Goal: Task Accomplishment & Management: Manage account settings

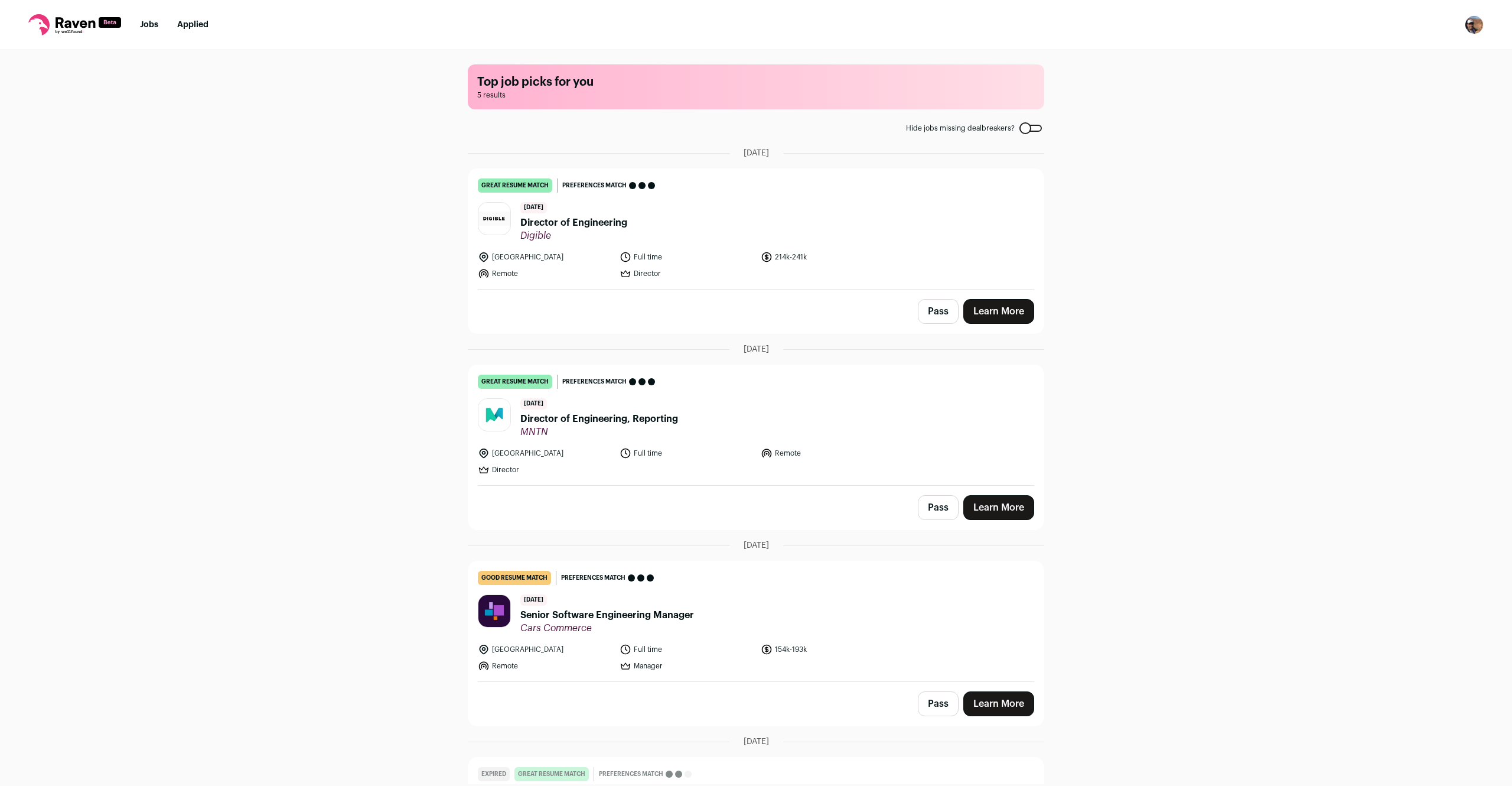
click at [66, 29] on icon at bounding box center [75, 25] width 93 height 22
click at [152, 26] on link "Jobs" at bounding box center [148, 25] width 18 height 9
click at [581, 231] on span "Digible" at bounding box center [573, 235] width 107 height 12
click at [1475, 22] on img "Open dropdown" at bounding box center [1474, 25] width 19 height 19
click at [1423, 49] on link "Settings" at bounding box center [1418, 55] width 130 height 28
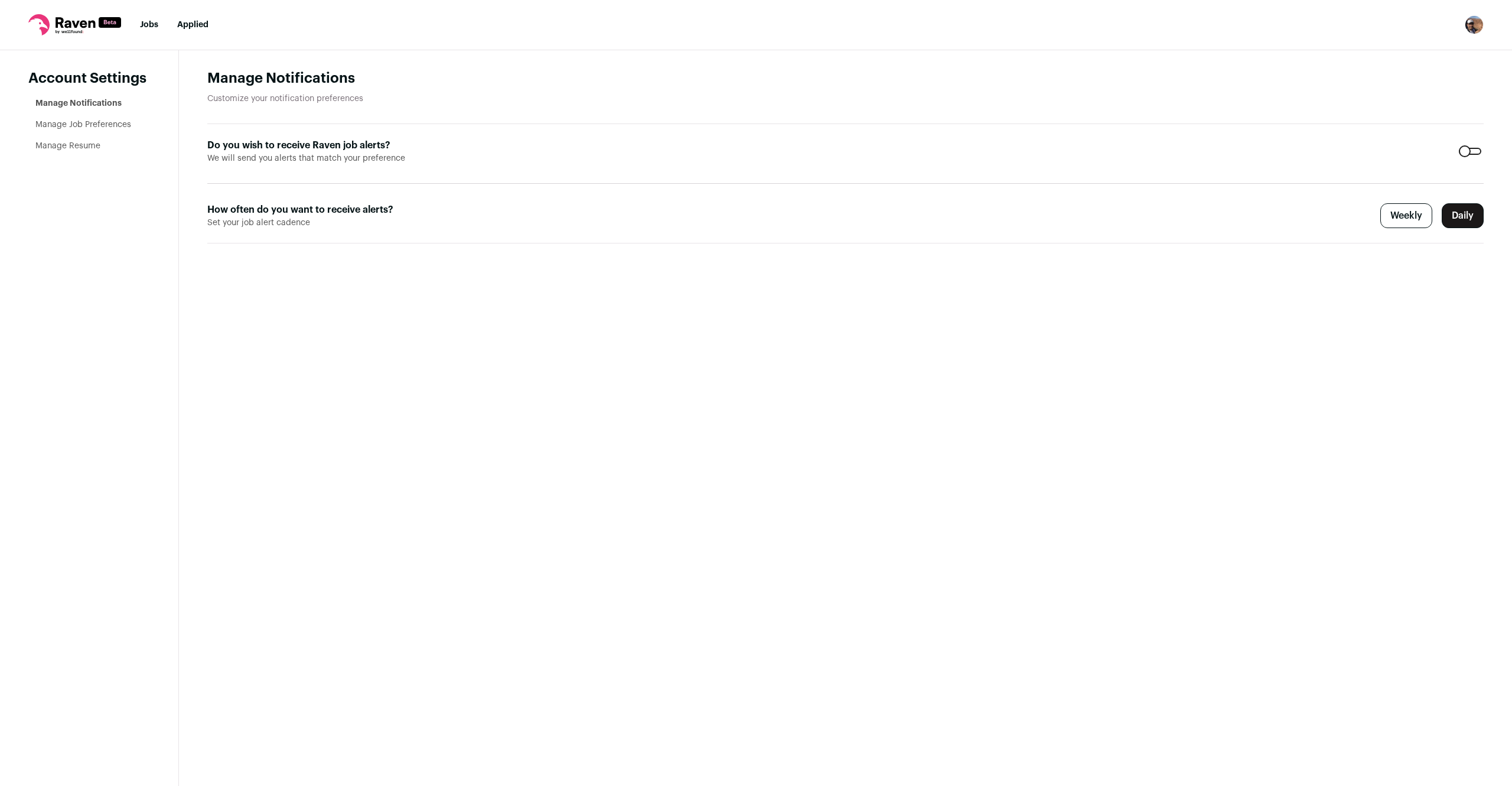
click at [76, 127] on link "Manage Job Preferences" at bounding box center [83, 125] width 95 height 9
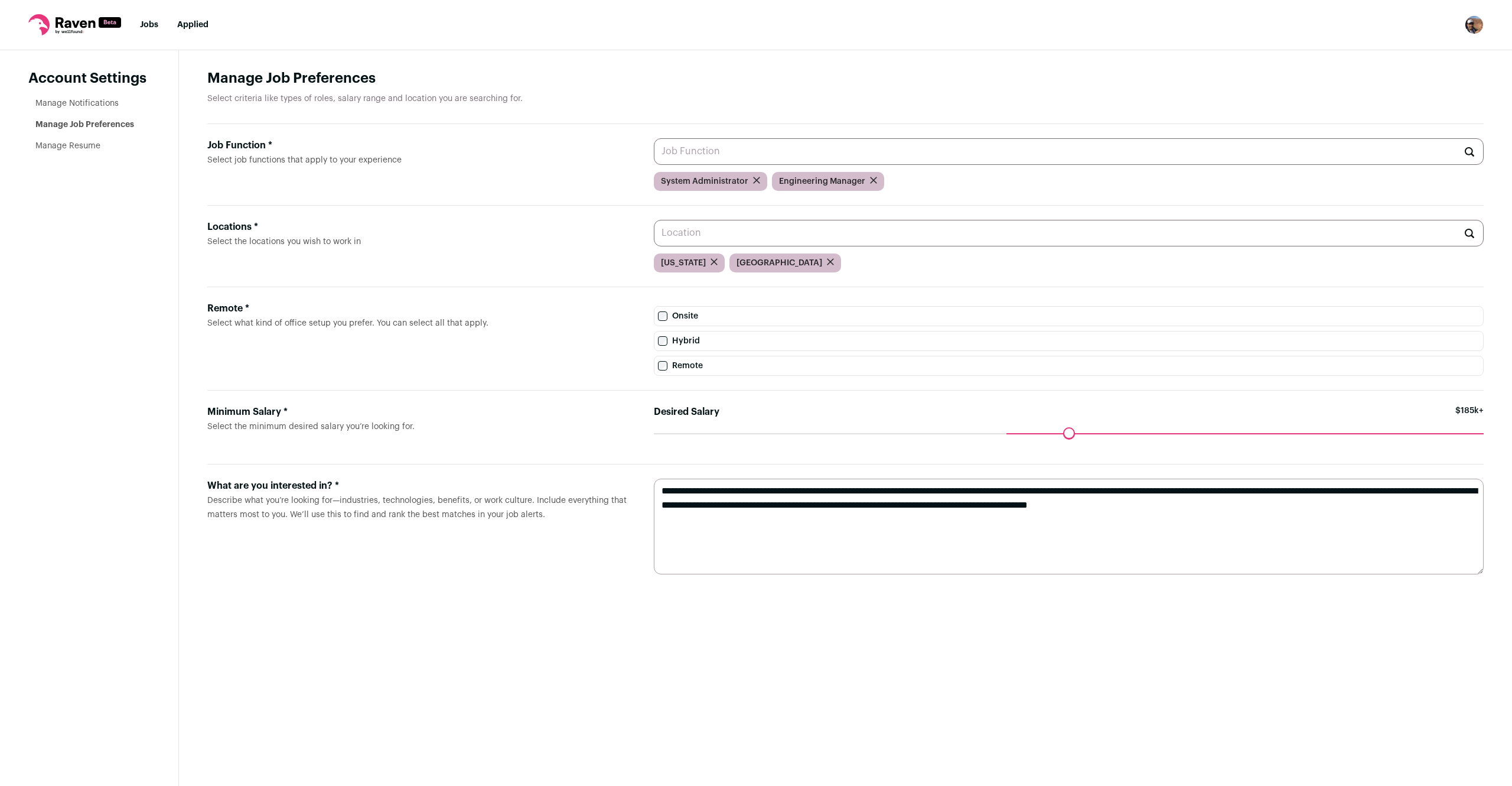
click at [717, 160] on input "Job Function * Select job functions that apply to your experience" at bounding box center [1068, 151] width 830 height 26
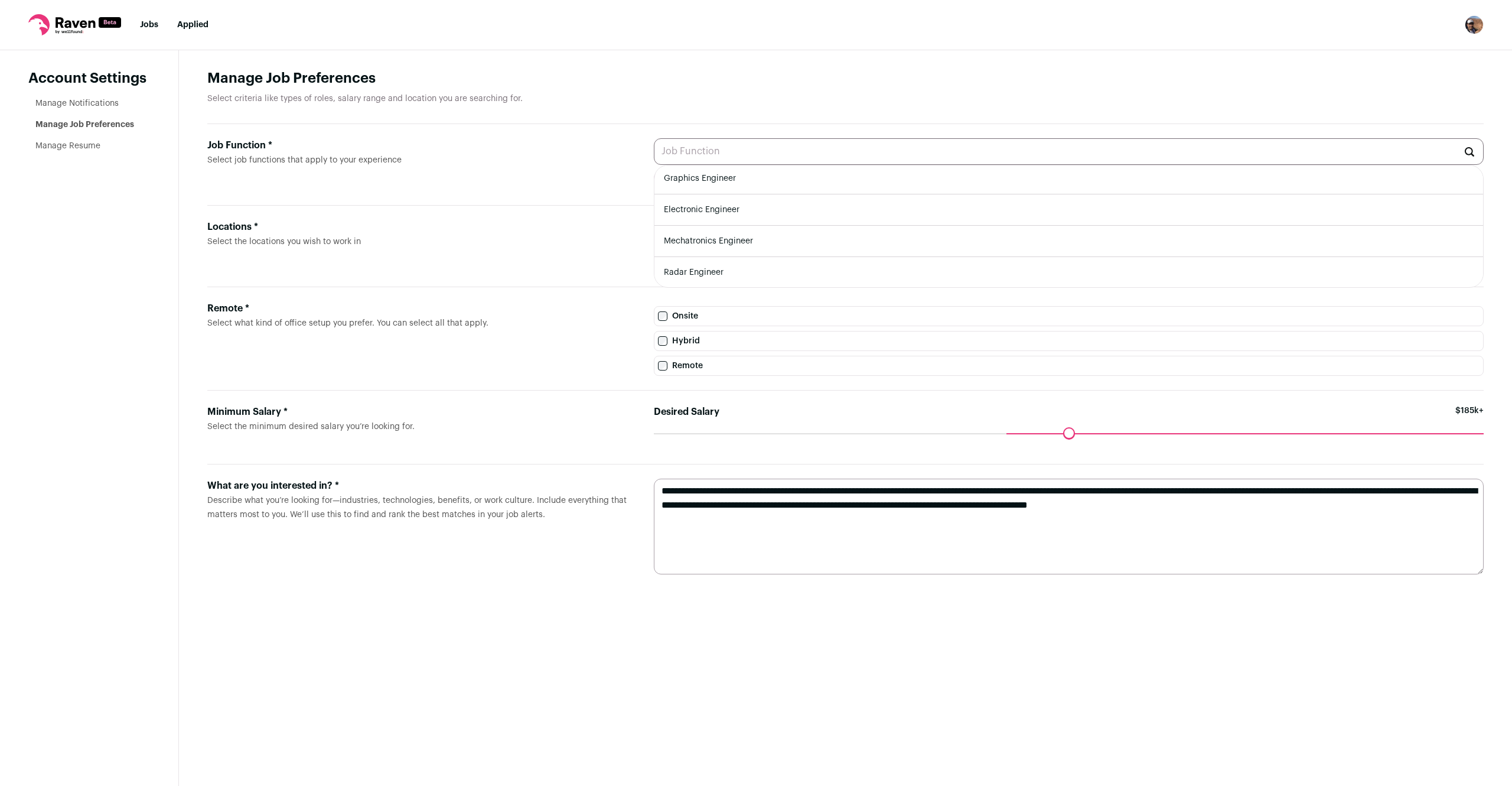
scroll to position [316, 0]
click at [705, 74] on h1 "Manage Job Preferences" at bounding box center [846, 78] width 1277 height 19
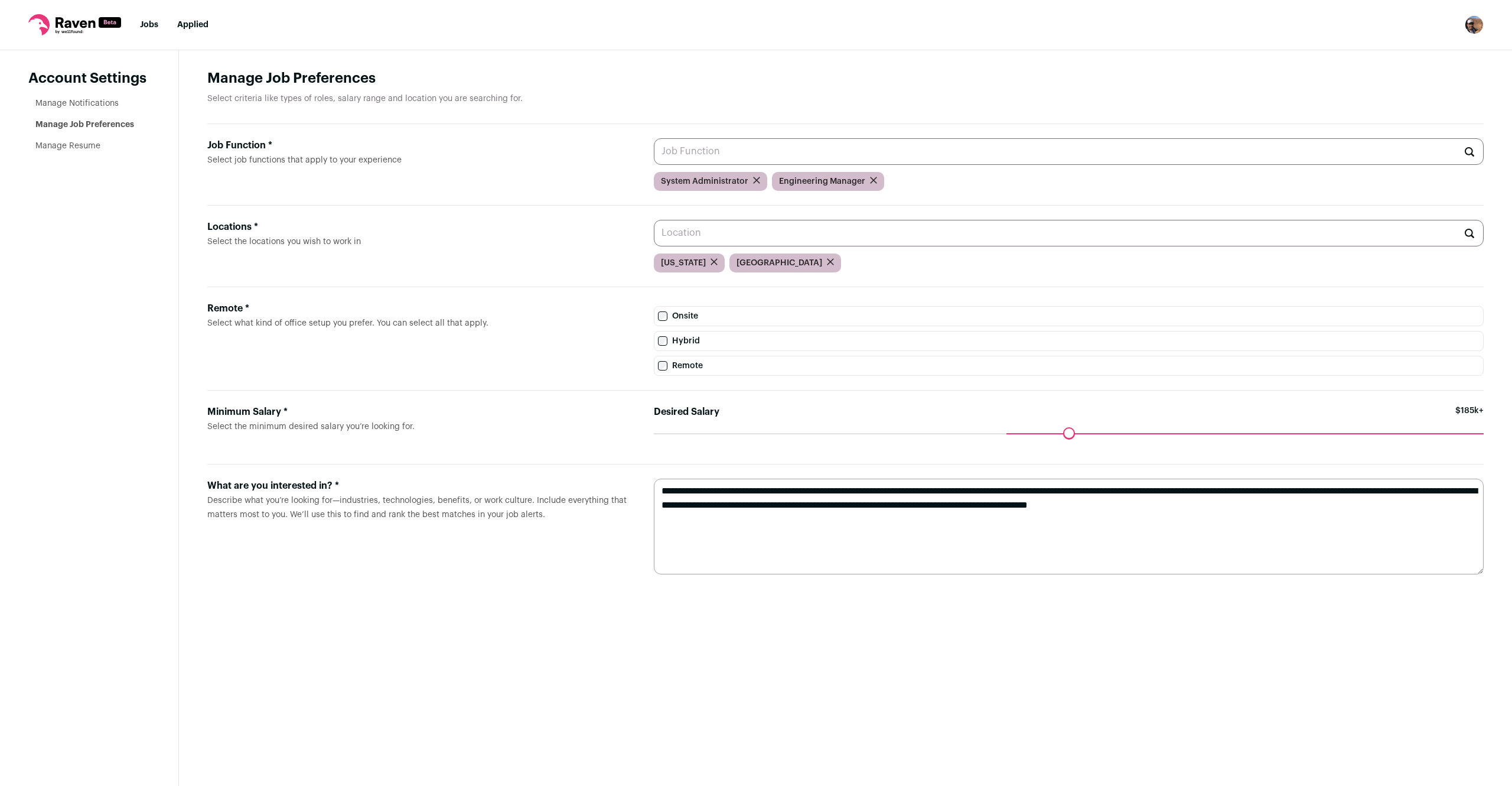
click at [1410, 441] on div "Maximum desired salary ******" at bounding box center [1068, 441] width 830 height 17
drag, startPoint x: 1006, startPoint y: 438, endPoint x: 995, endPoint y: 439, distance: 11.0
click at [995, 433] on input "Desired Salary" at bounding box center [1068, 433] width 830 height 0
click at [799, 667] on main "Manage Job Preferences Select criteria like types of roles, salary range and lo…" at bounding box center [846, 418] width 1334 height 736
click at [736, 510] on textarea "**********" at bounding box center [1068, 526] width 830 height 95
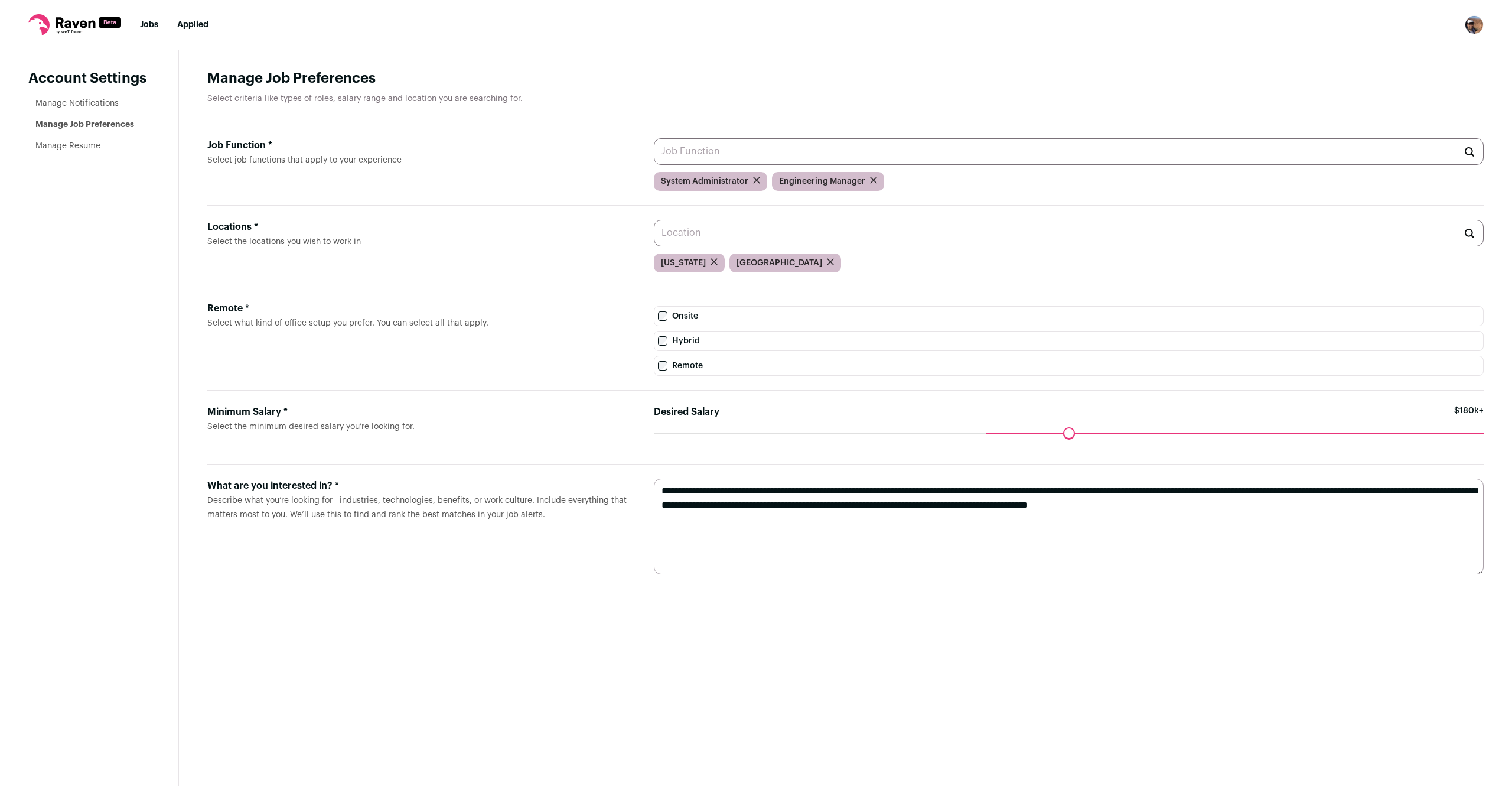
click at [1379, 513] on textarea "**********" at bounding box center [1068, 526] width 830 height 95
type textarea "**********"
click at [463, 272] on label "Locations * Select the locations you wish to work in" at bounding box center [421, 247] width 428 height 53
click at [654, 247] on input "Locations * Select the locations you wish to work in" at bounding box center [1068, 233] width 830 height 26
click at [775, 230] on input "Locations * Select the locations you wish to work in" at bounding box center [1068, 233] width 830 height 26
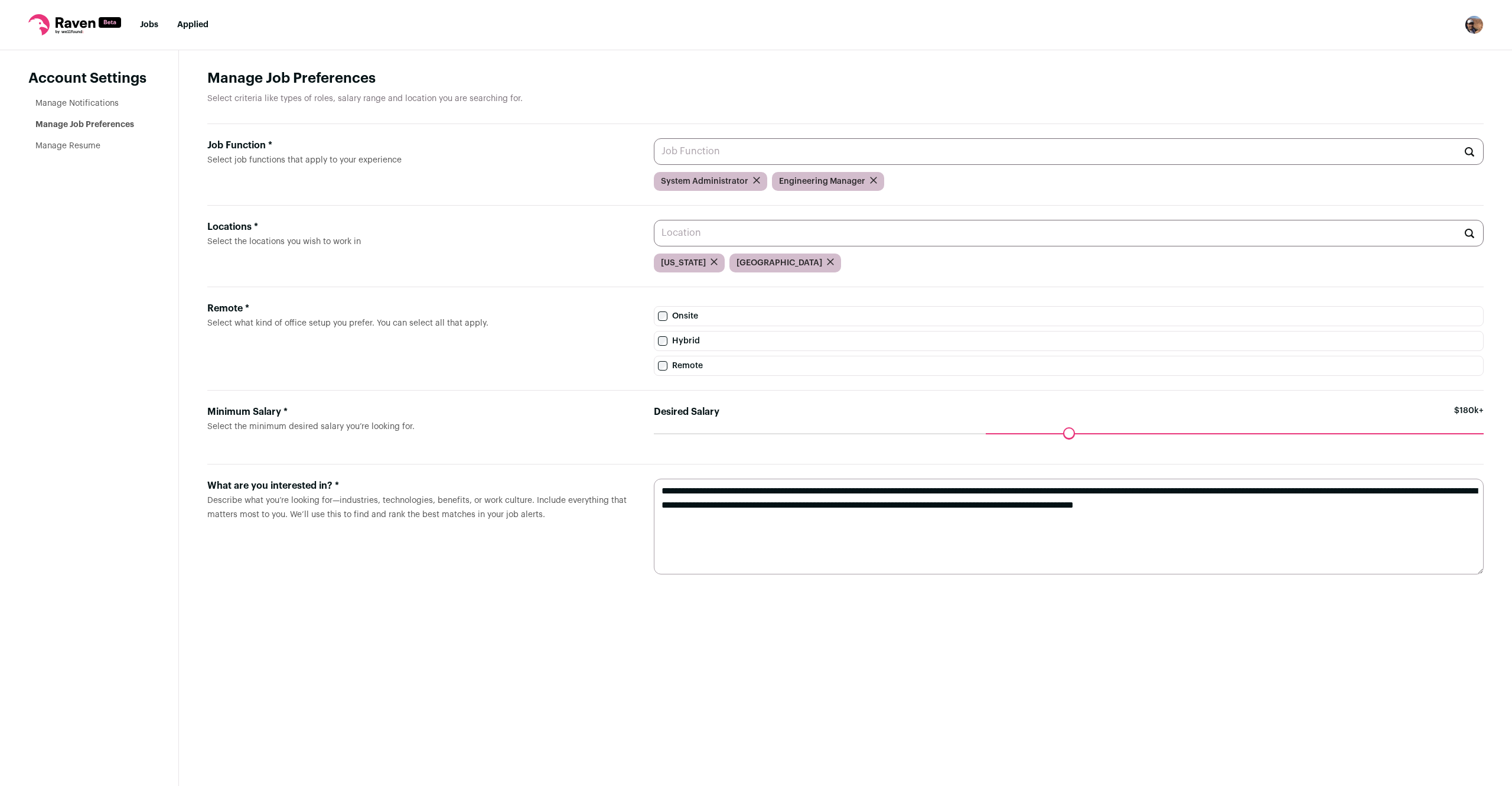
click at [102, 108] on link "Manage Notifications" at bounding box center [77, 103] width 83 height 9
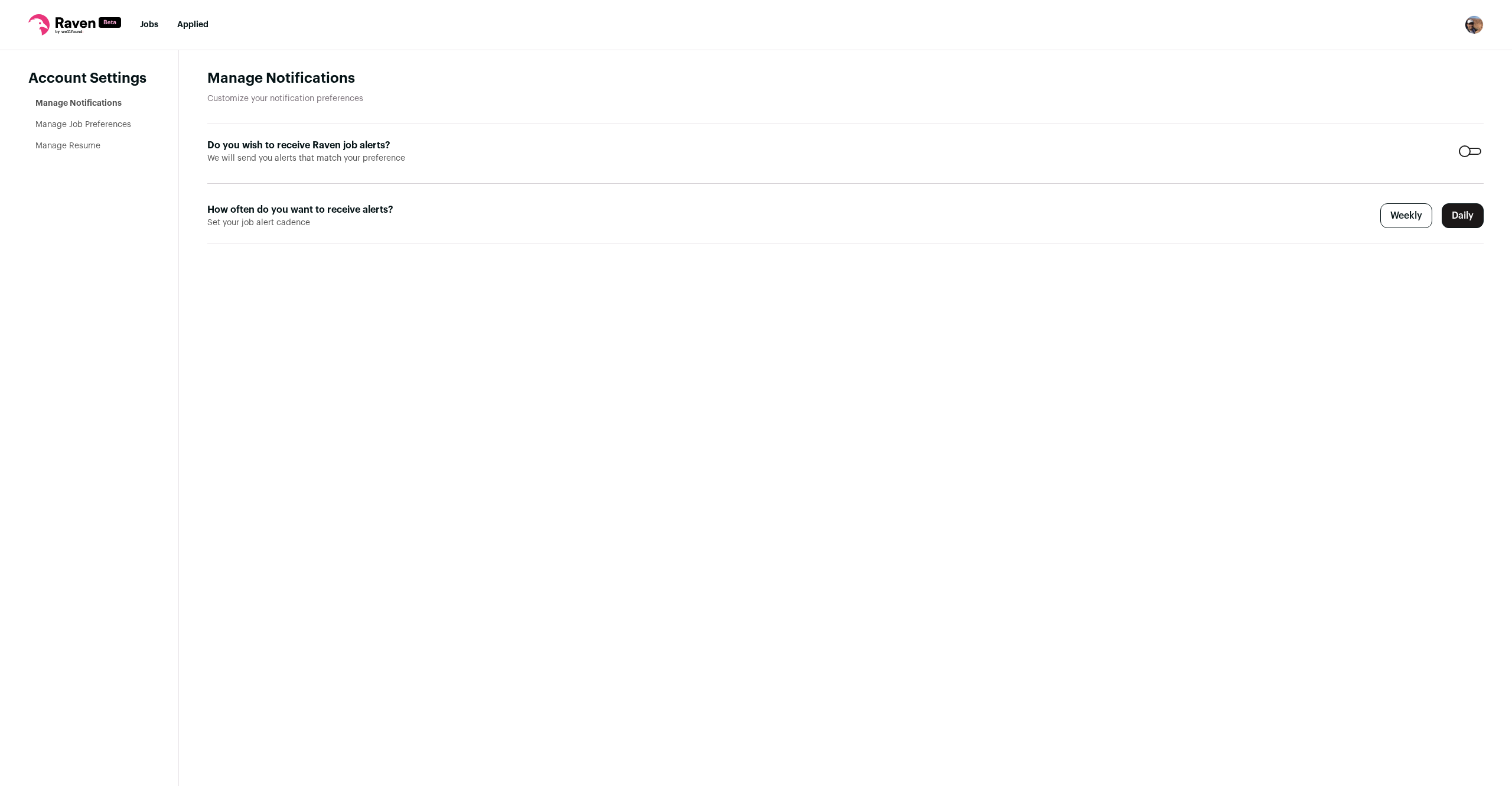
click at [88, 143] on link "Manage Resume" at bounding box center [68, 145] width 65 height 9
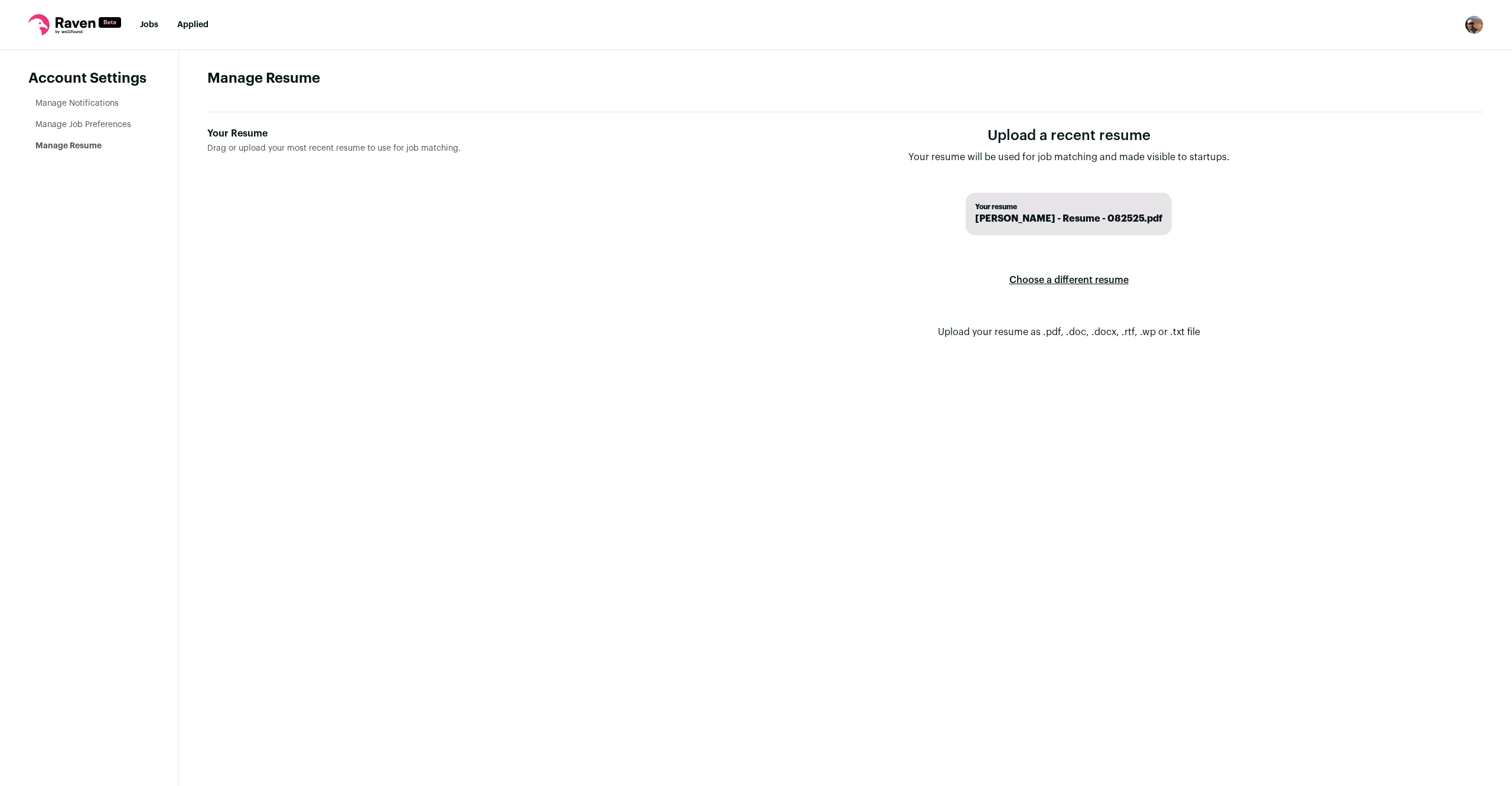
click at [148, 22] on link "Jobs" at bounding box center [148, 25] width 18 height 9
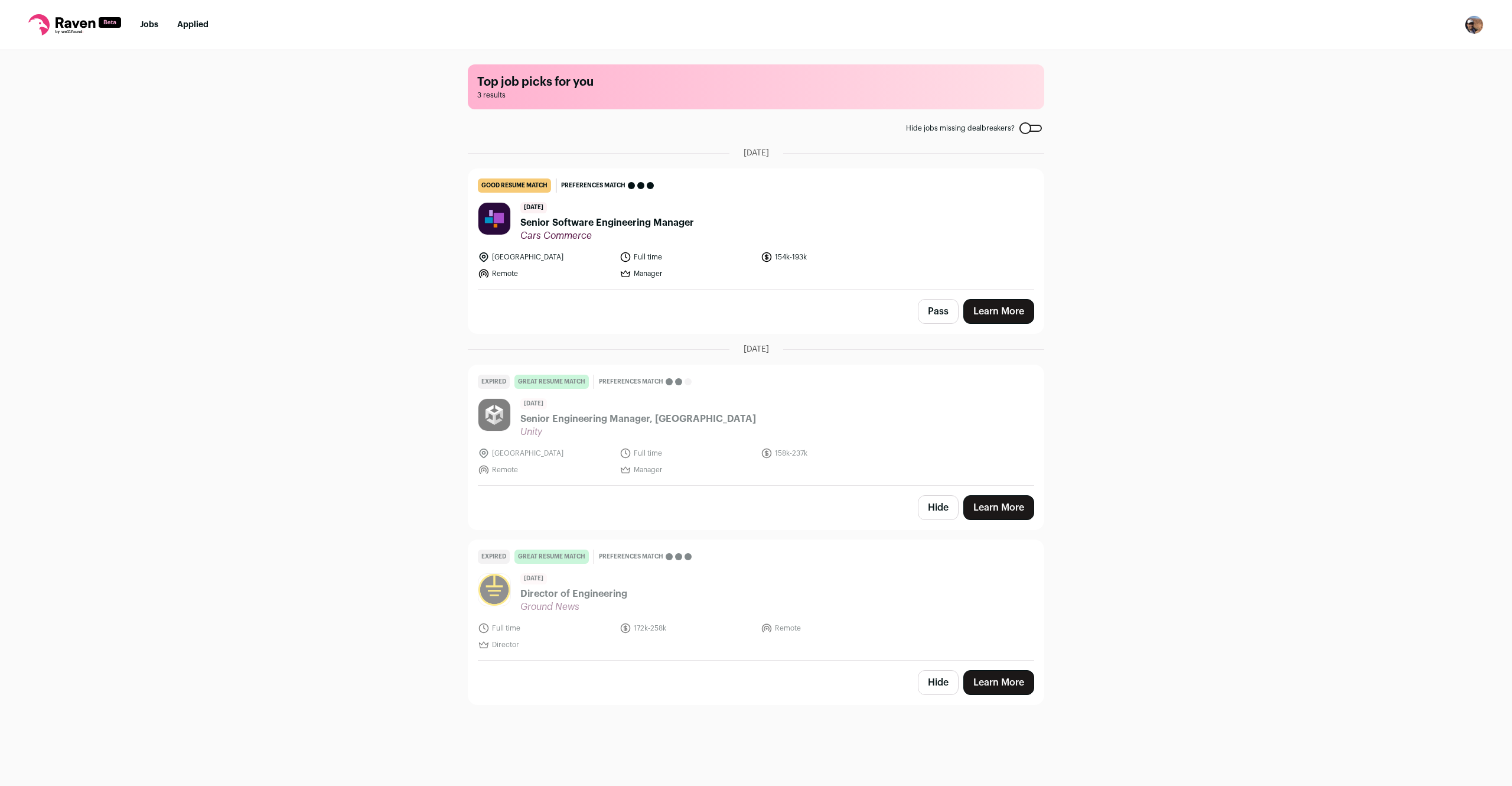
click at [677, 218] on span "Senior Software Engineering Manager" at bounding box center [607, 222] width 174 height 14
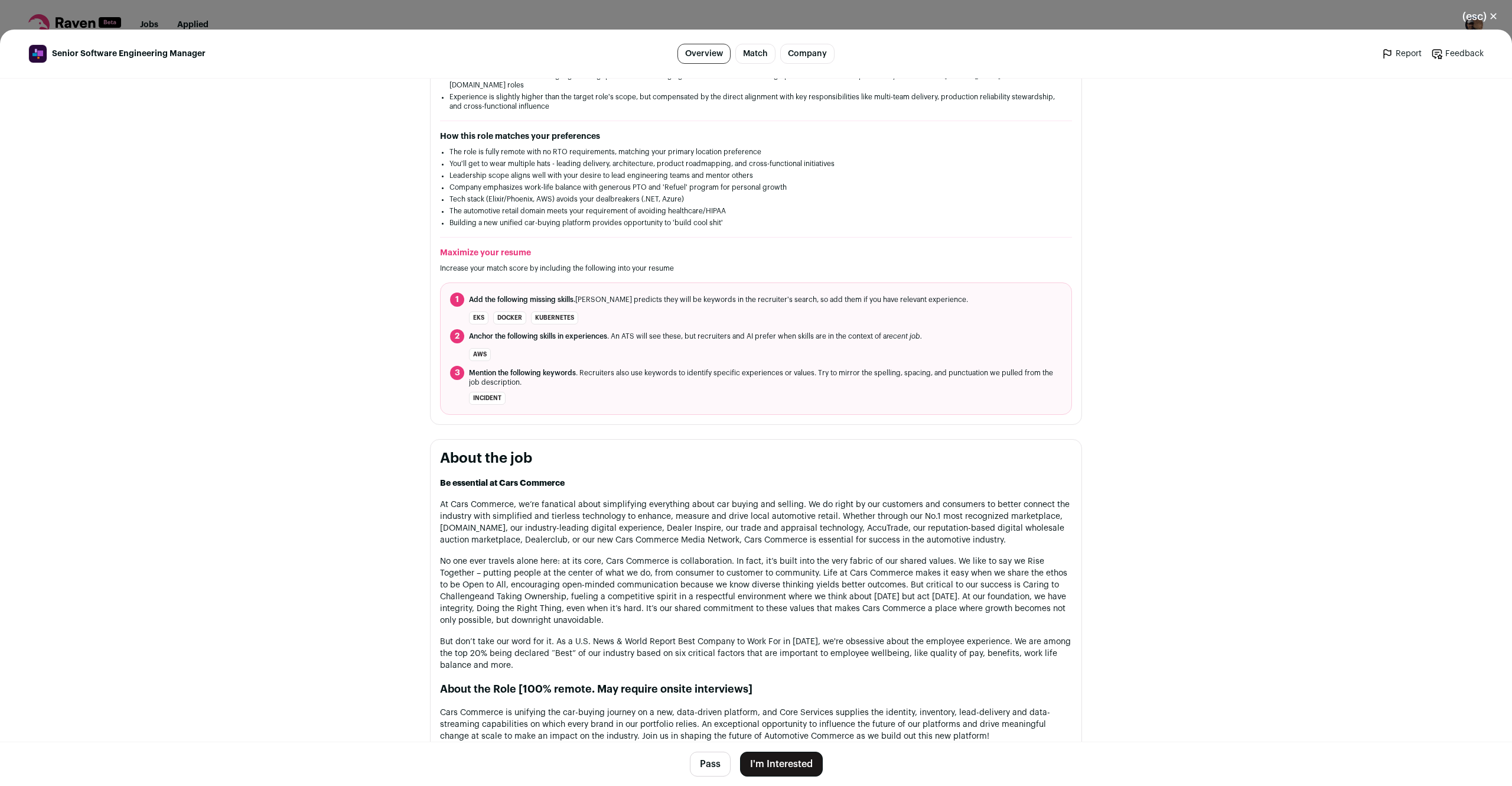
scroll to position [512, 0]
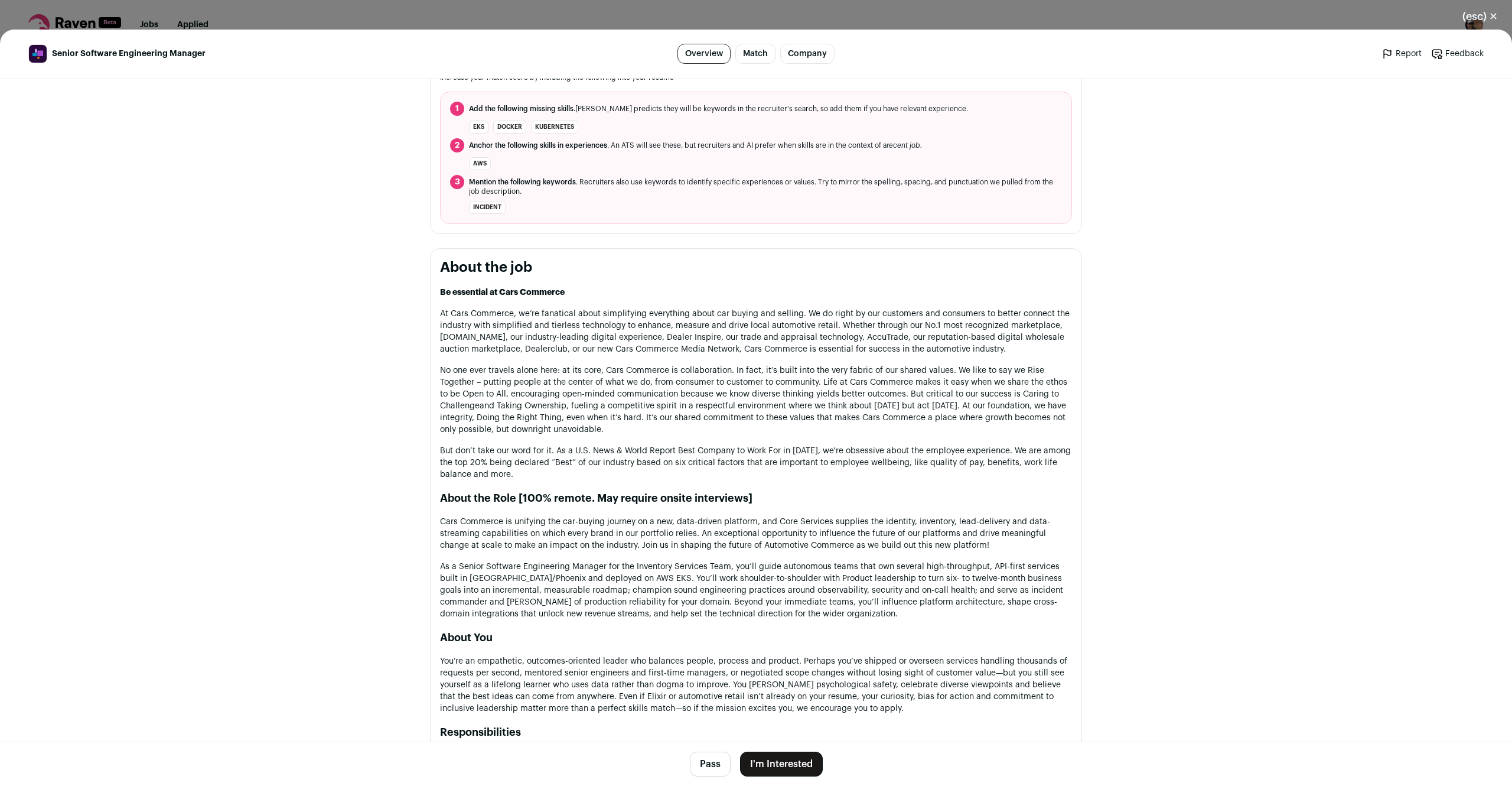
click at [376, 500] on main "Senior Software Engineering Manager Overview Match Company Report Feedback Repo…" at bounding box center [756, 407] width 1512 height 757
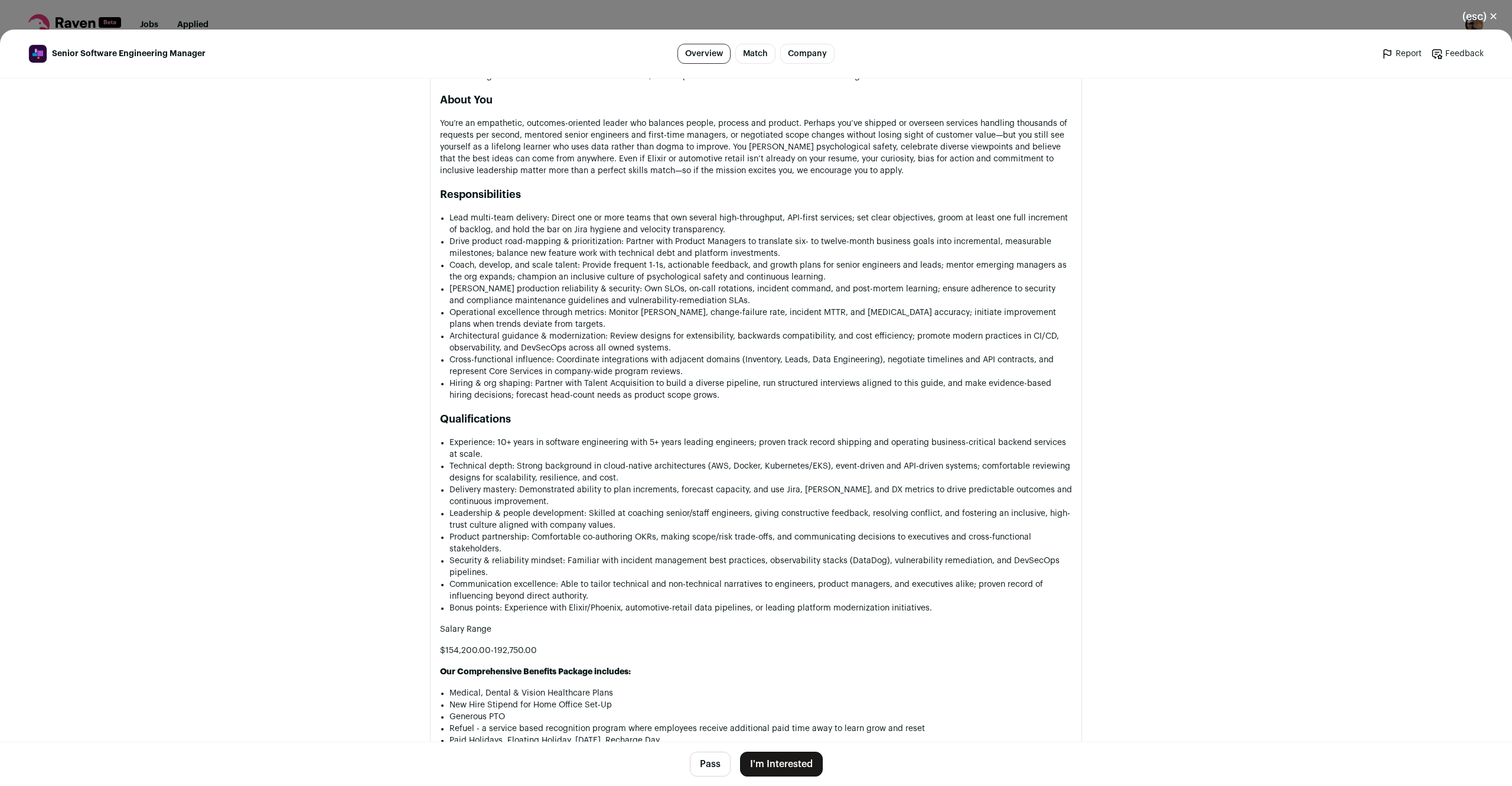
scroll to position [1115, 0]
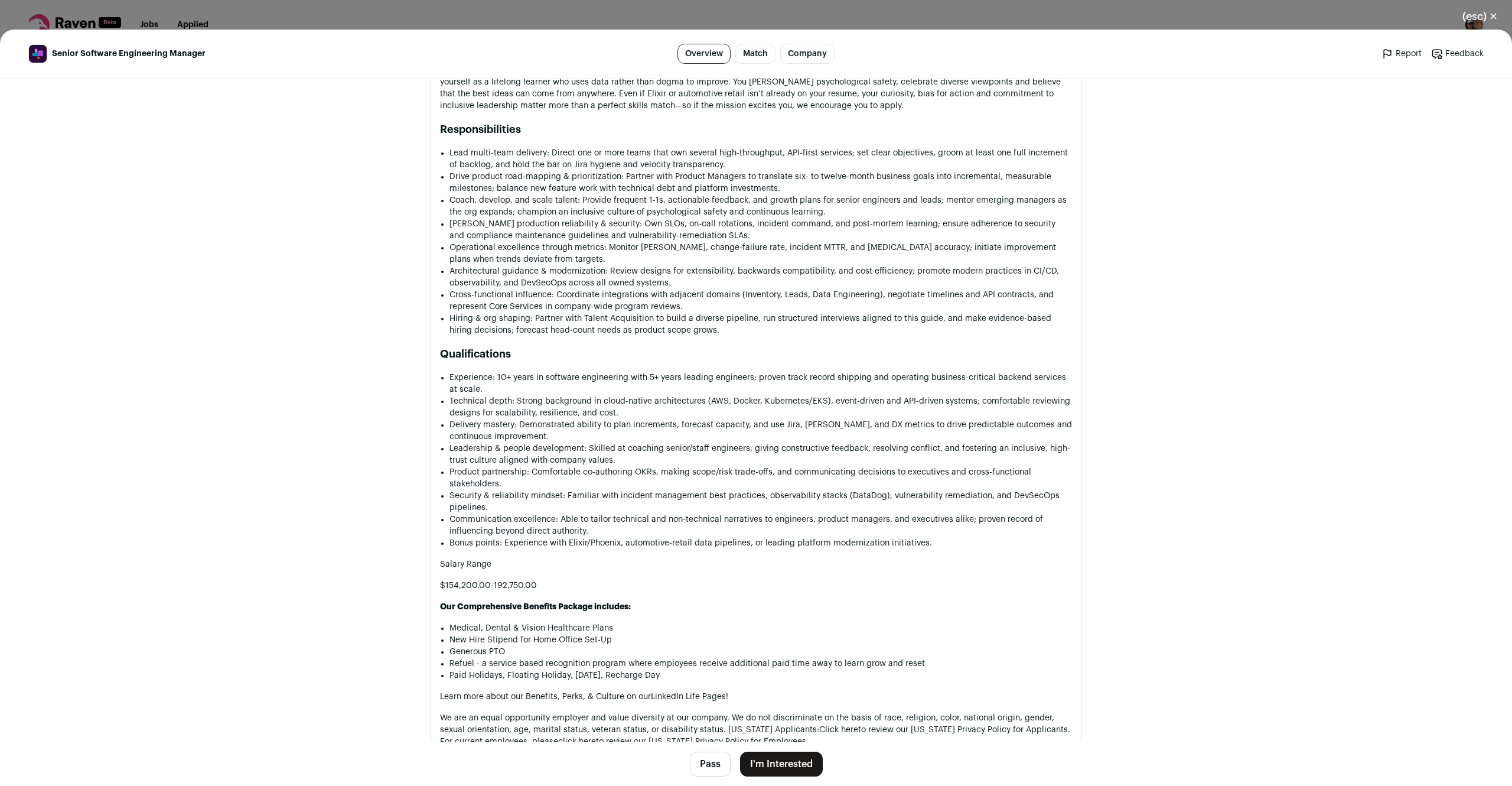
click at [364, 496] on main "Senior Software Engineering Manager Overview Match Company Report Feedback Repo…" at bounding box center [756, 407] width 1512 height 757
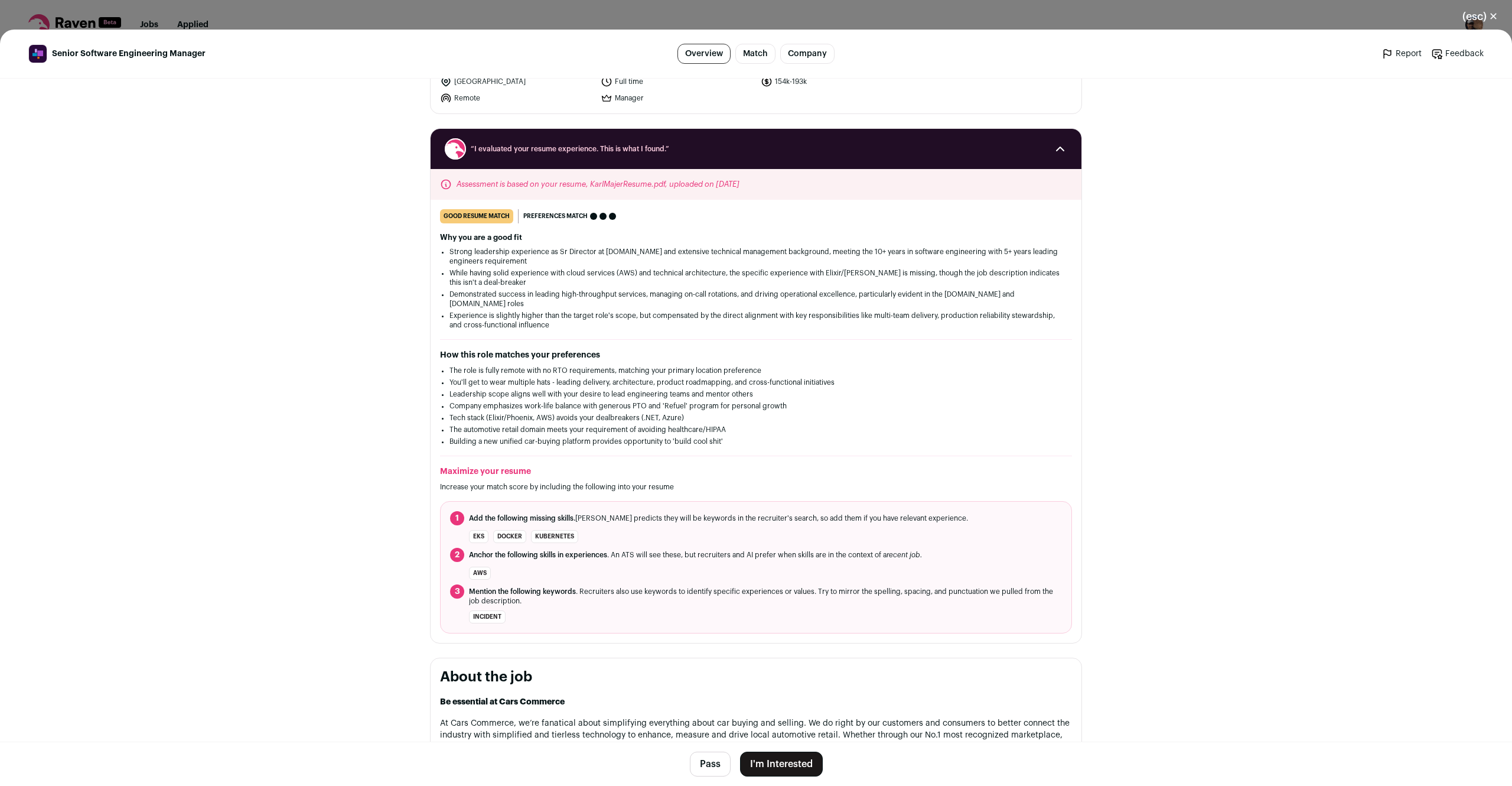
scroll to position [0, 0]
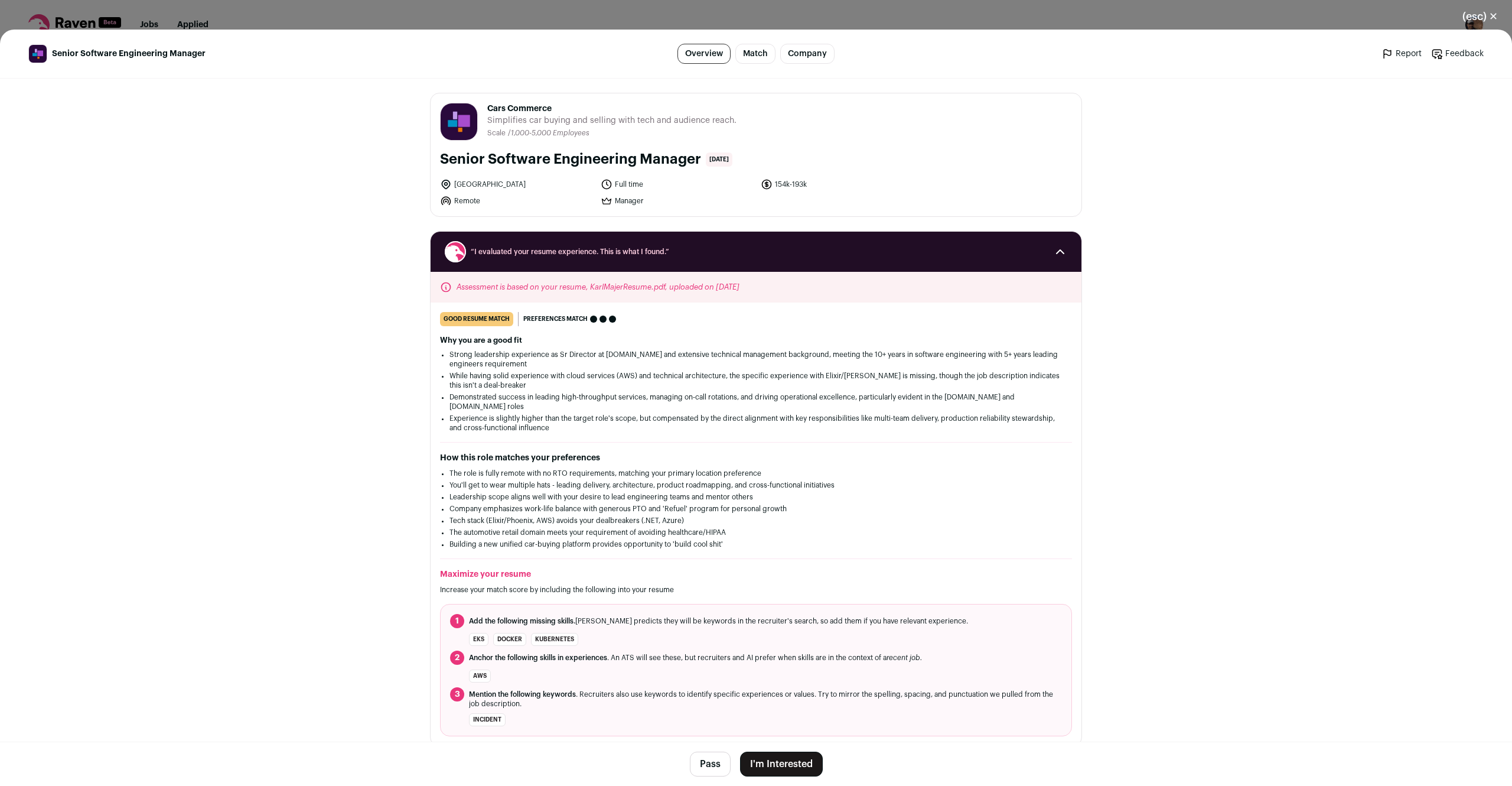
click at [756, 49] on link "Match" at bounding box center [756, 53] width 41 height 20
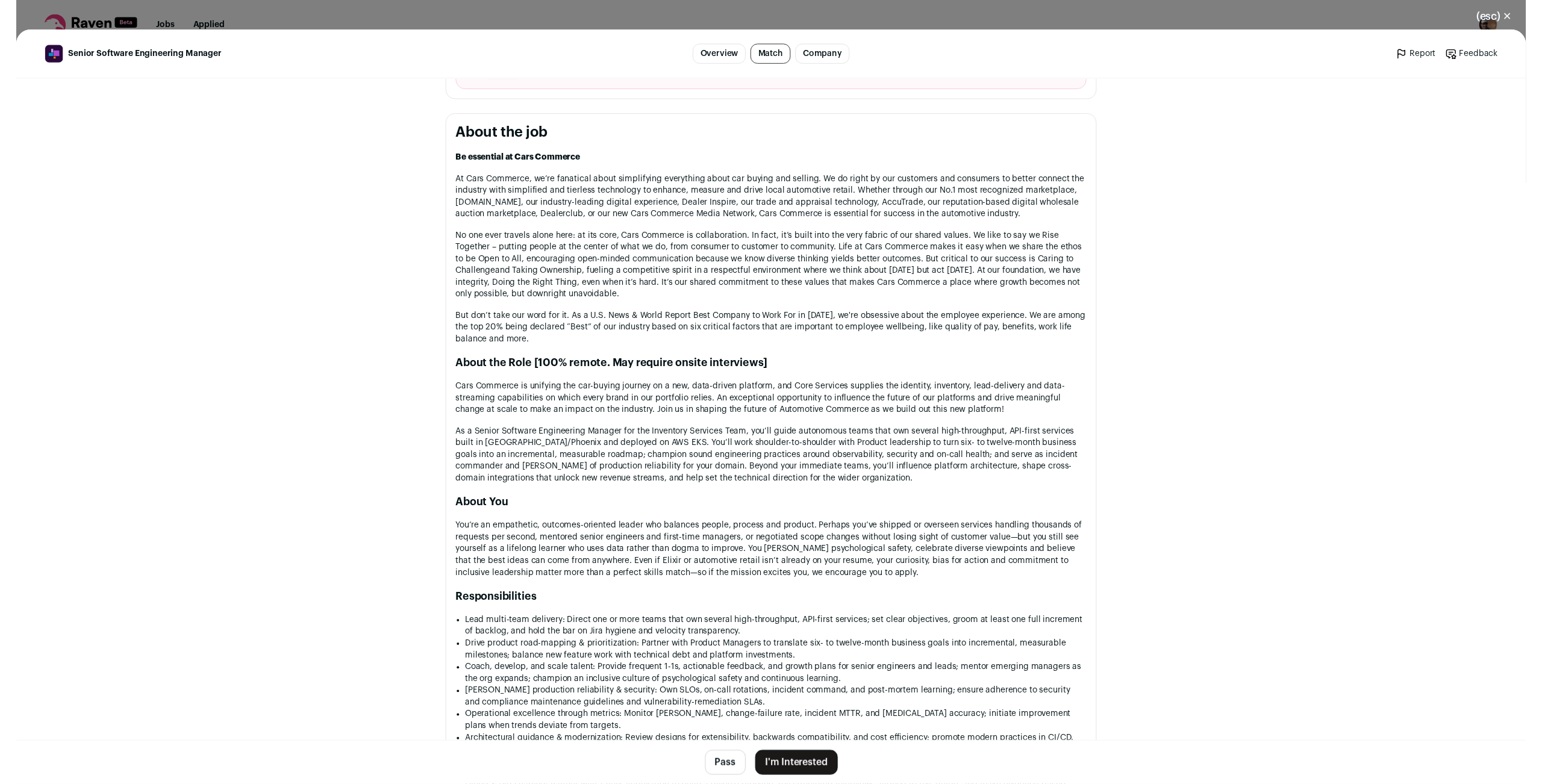
scroll to position [762, 0]
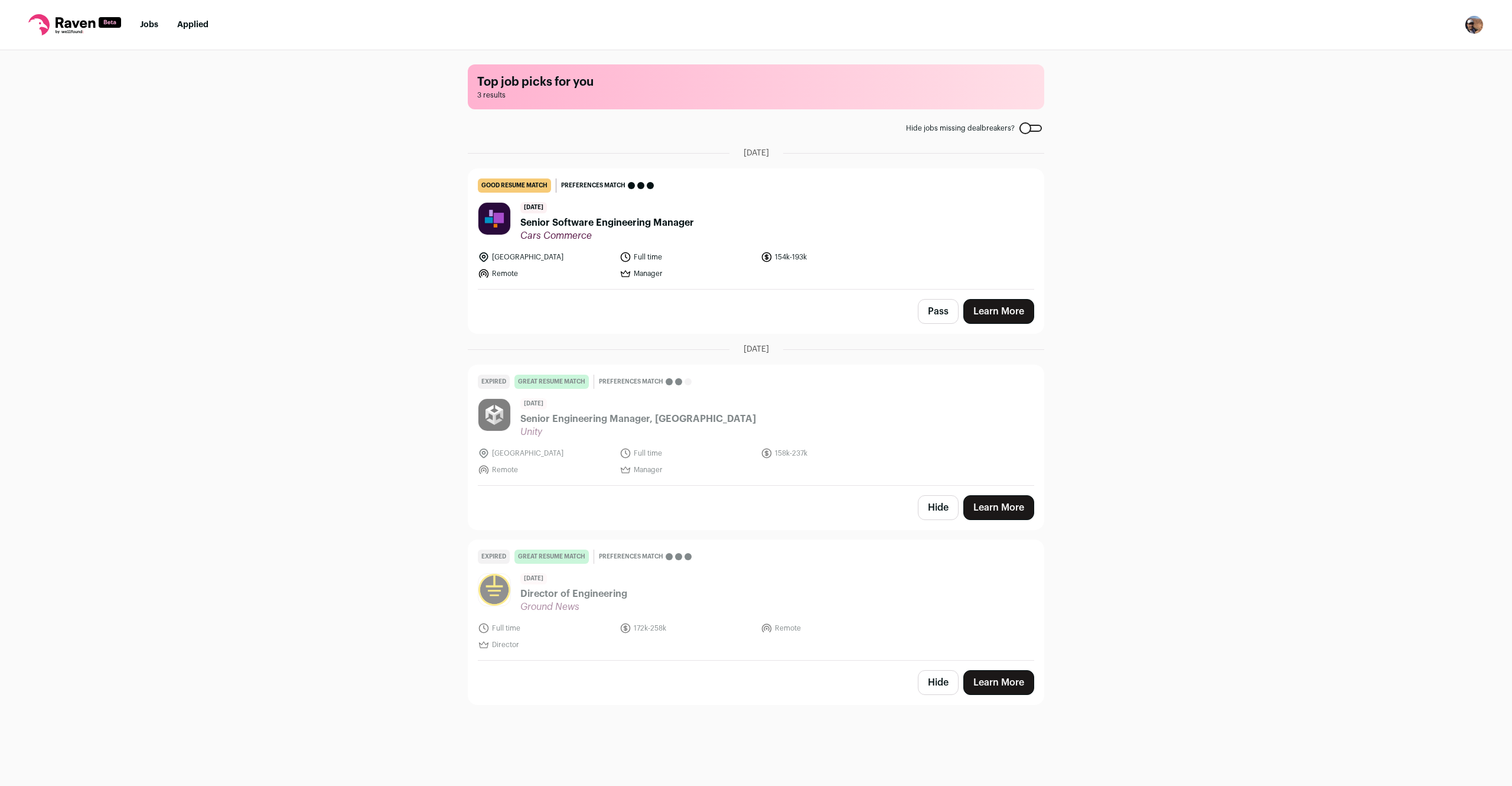
click at [329, 153] on div "Top job picks for you 3 results Hide jobs missing dealbreakers? August 24th, 20…" at bounding box center [756, 417] width 1512 height 734
